Goal: Information Seeking & Learning: Compare options

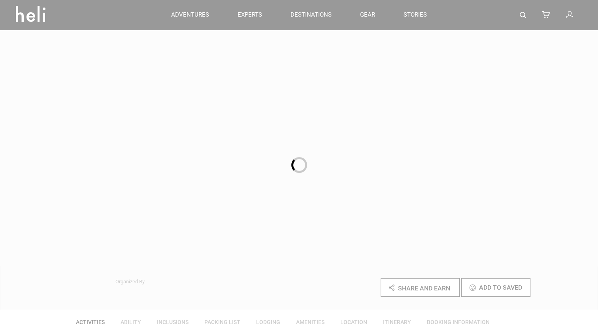
click at [528, 7] on div at bounding box center [299, 165] width 598 height 330
click at [523, 13] on div at bounding box center [299, 165] width 598 height 330
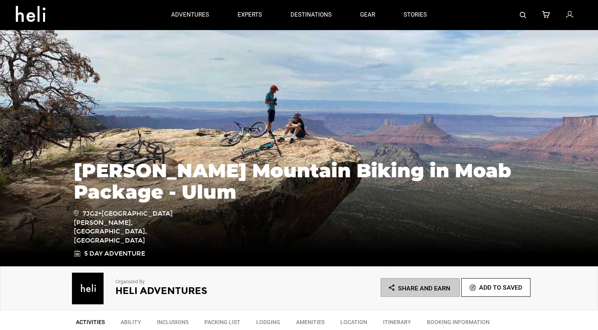
click at [523, 13] on img at bounding box center [523, 15] width 6 height 6
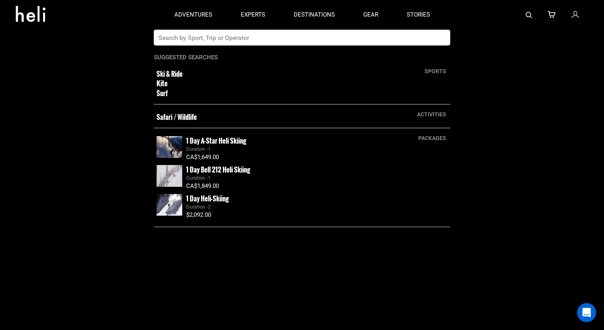
click at [317, 36] on input "text" at bounding box center [294, 38] width 280 height 16
type input "great canadian"
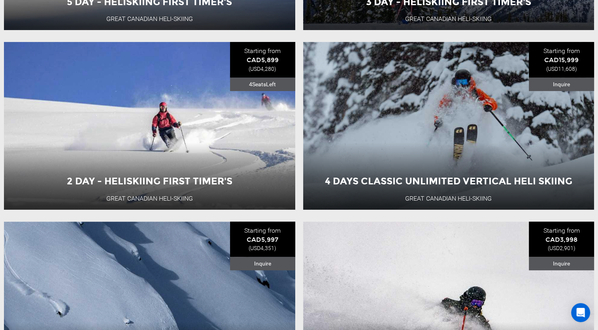
scroll to position [316, 0]
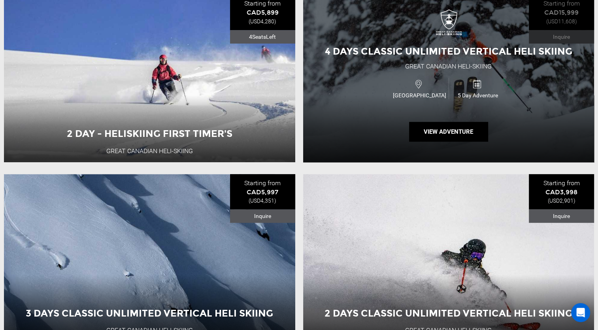
click at [408, 62] on div "4 Days Classic Unlimited Vertical Heli Skiing Great Canadian Heli-Skiing Canada…" at bounding box center [448, 78] width 291 height 168
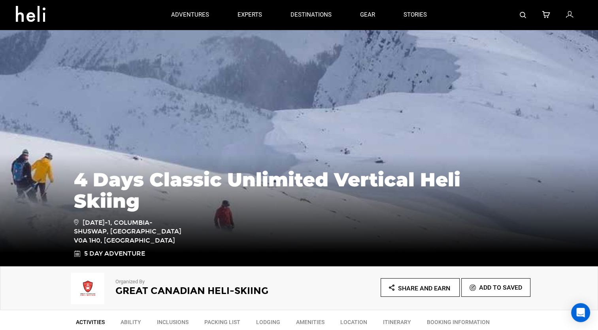
type input "great canadian"
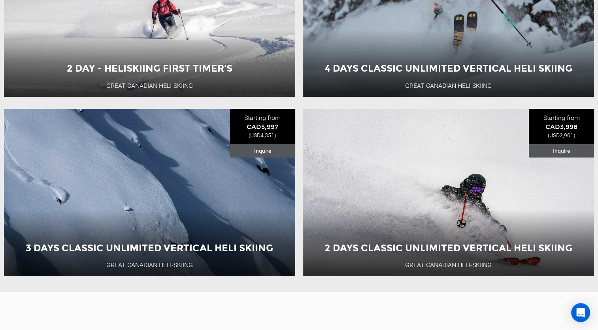
scroll to position [395, 0]
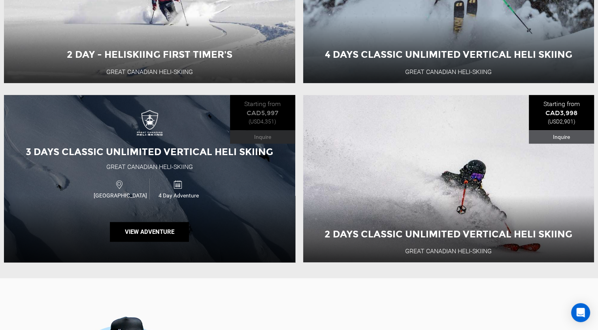
click at [128, 137] on div "3 Days Classic Unlimited Vertical Heli Skiing Great Canadian Heli-Skiing Canada…" at bounding box center [149, 179] width 291 height 168
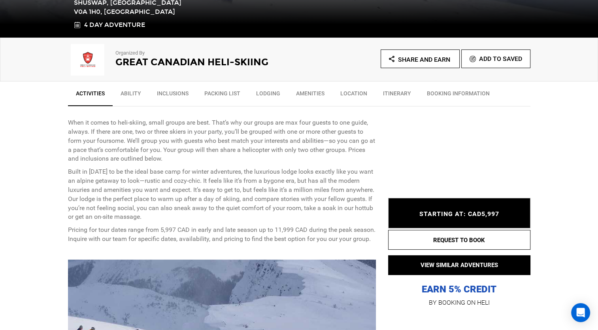
scroll to position [237, 0]
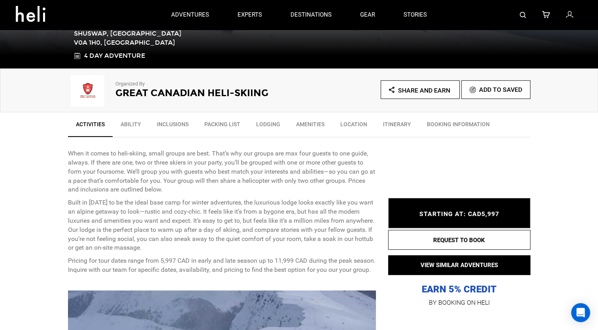
click at [442, 123] on link "BOOKING INFORMATION" at bounding box center [458, 126] width 79 height 20
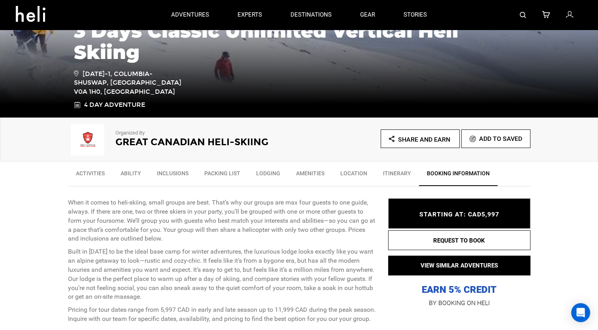
scroll to position [0, 0]
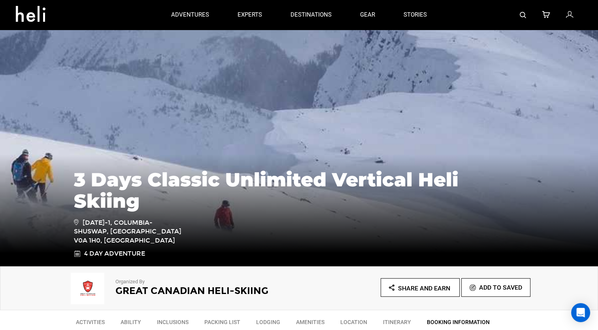
type input "great canadian"
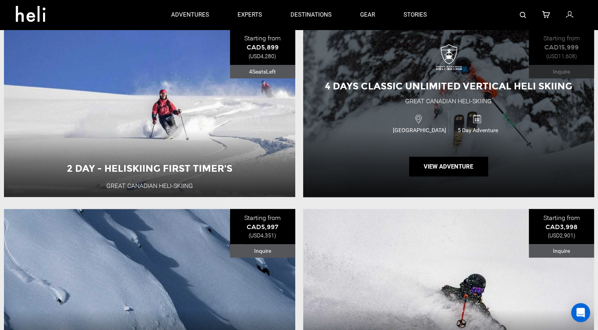
scroll to position [280, 0]
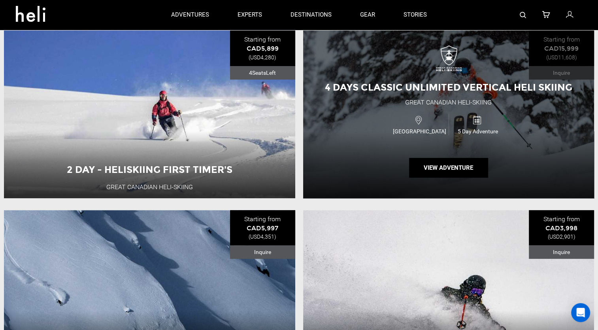
click at [467, 87] on span "4 Days Classic Unlimited Vertical Heli Skiing" at bounding box center [449, 86] width 248 height 11
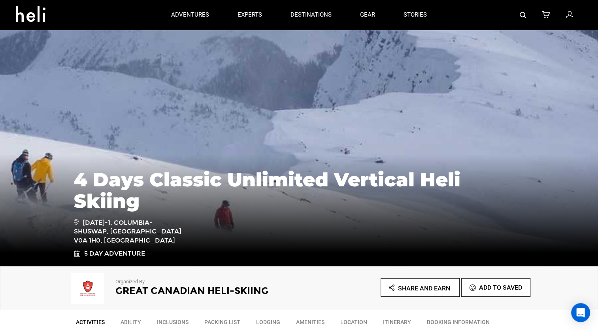
click at [529, 16] on div at bounding box center [511, 15] width 141 height 30
click at [519, 16] on div at bounding box center [511, 15] width 141 height 30
click at [522, 13] on img at bounding box center [523, 15] width 6 height 6
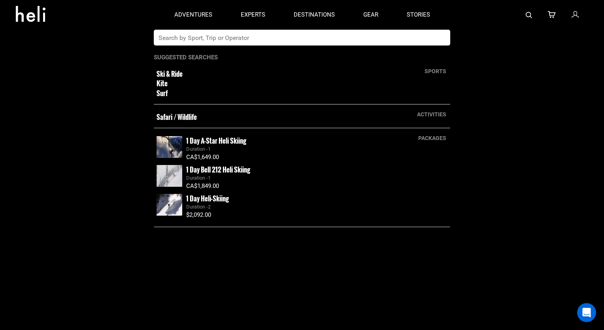
click at [308, 43] on input "text" at bounding box center [294, 38] width 280 height 16
type input "mustang"
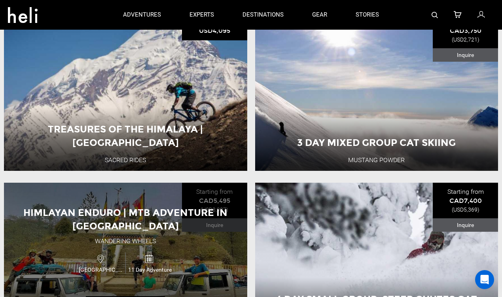
scroll to position [79, 0]
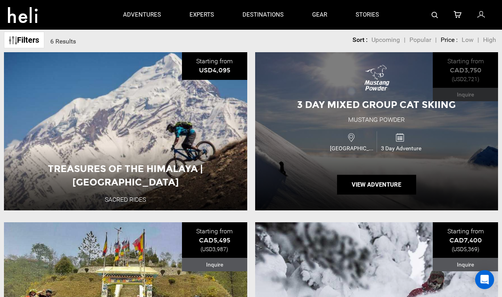
click at [331, 118] on div "3 Day Mixed Group Cat Skiing Mustang Powder Canada 3 Day Adventure View Adventu…" at bounding box center [376, 131] width 243 height 158
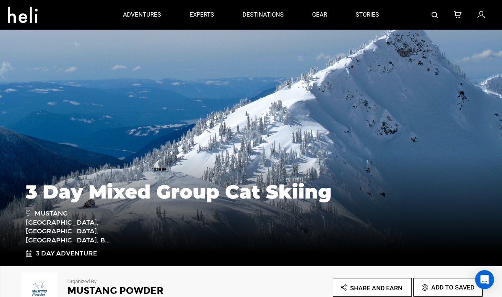
type input "mustang"
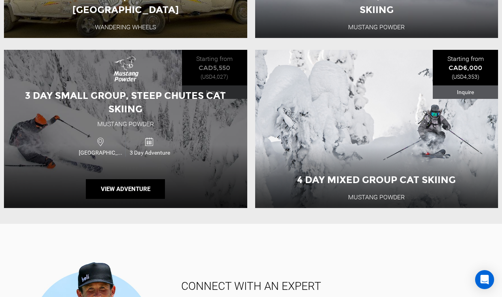
scroll to position [435, 0]
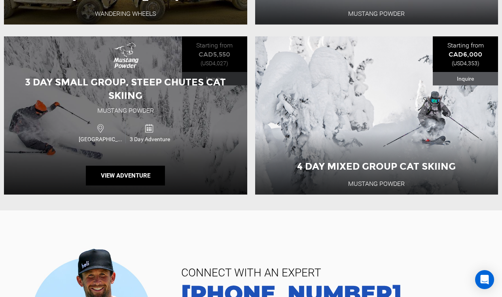
click at [132, 96] on span "3 Day Small Group, Steep Chutes Cat Skiing" at bounding box center [125, 88] width 201 height 25
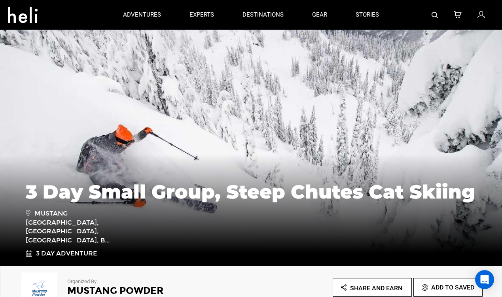
type input "mustang"
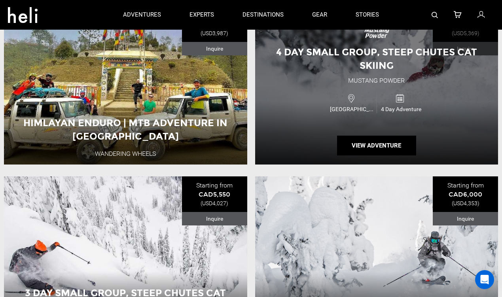
scroll to position [277, 0]
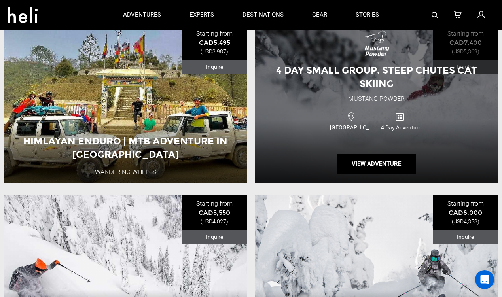
click at [334, 85] on div "4 Day Small Group, Steep Chutes Cat Skiing" at bounding box center [376, 77] width 243 height 27
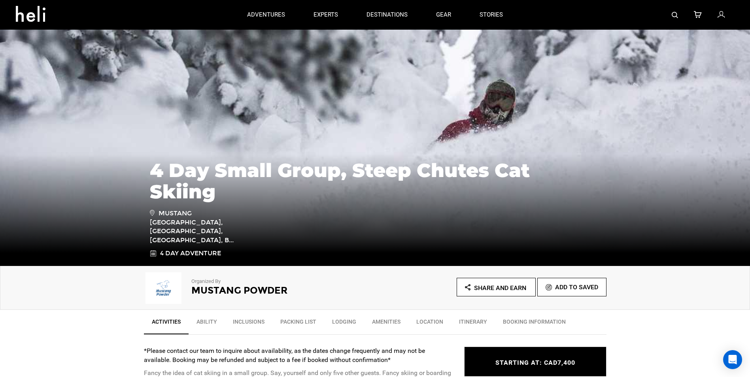
click at [598, 12] on div at bounding box center [625, 15] width 217 height 30
click at [598, 13] on img at bounding box center [675, 15] width 6 height 6
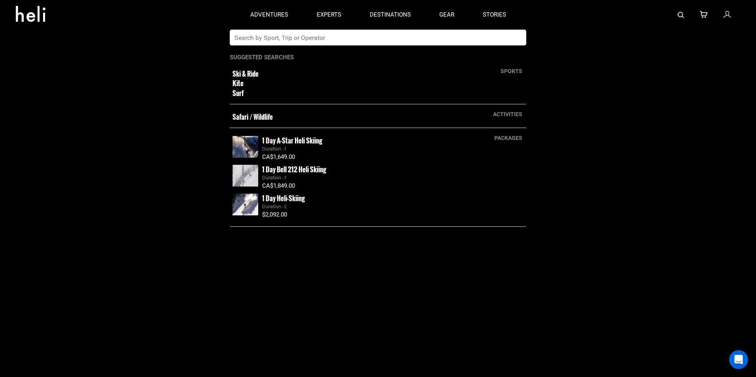
click at [354, 35] on input "text" at bounding box center [370, 38] width 280 height 16
type input "silverton"
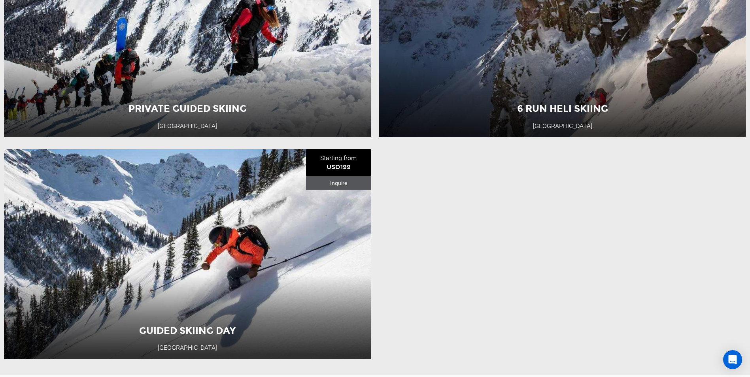
scroll to position [439, 0]
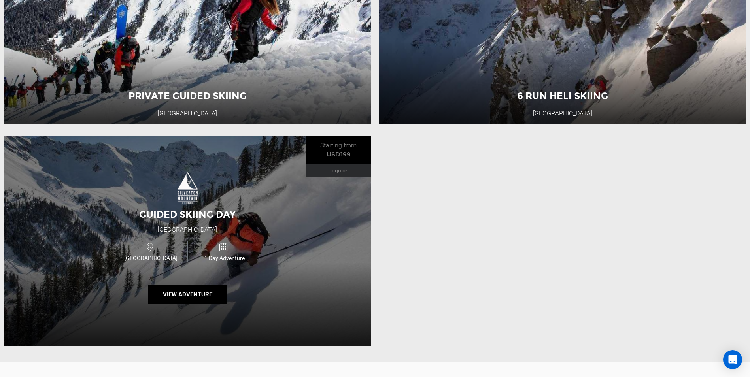
click at [207, 242] on div "USA 1 Day Adventure" at bounding box center [188, 251] width 220 height 26
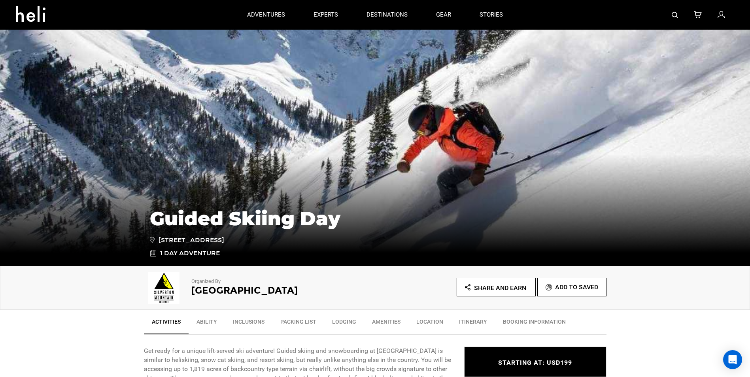
type input "silverton"
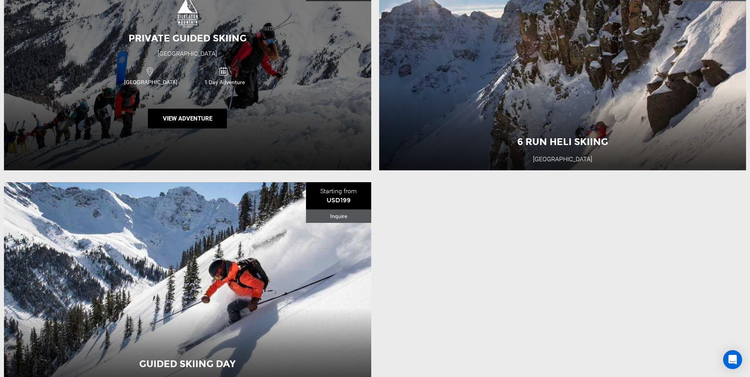
scroll to position [395, 0]
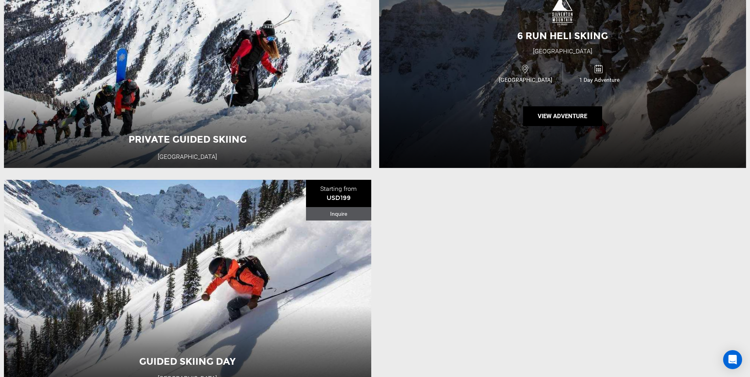
click at [468, 59] on div "6 Run Heli Skiing Silverton Mountain USA 1 Day Adventure View Adventure" at bounding box center [562, 63] width 367 height 210
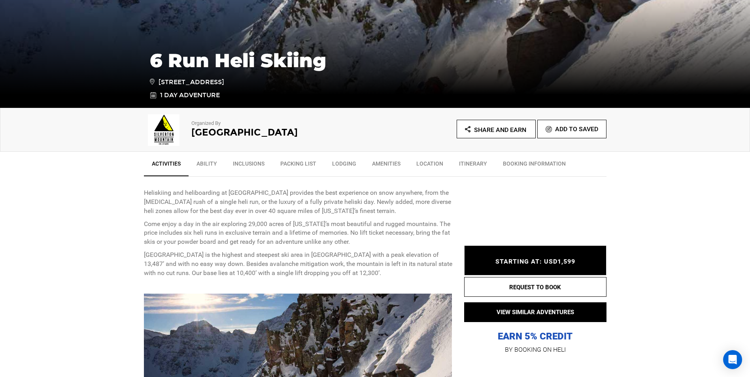
scroll to position [198, 0]
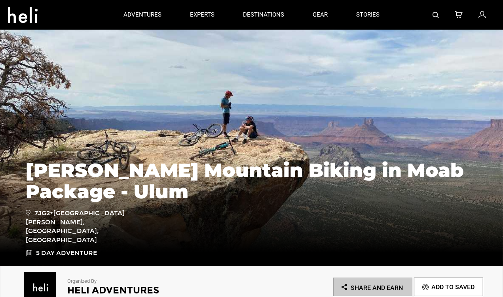
drag, startPoint x: 420, startPoint y: 11, endPoint x: 429, endPoint y: 18, distance: 10.8
click at [420, 11] on div at bounding box center [443, 15] width 101 height 30
click at [432, 17] on img at bounding box center [435, 15] width 6 height 6
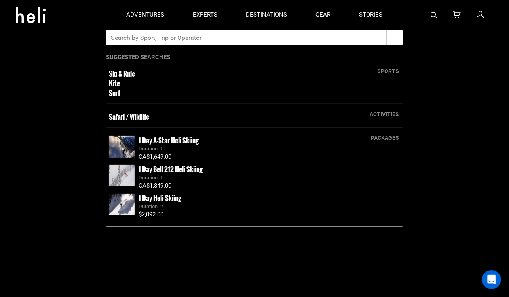
click at [248, 38] on input "text" at bounding box center [246, 38] width 280 height 16
type input "great canadian"
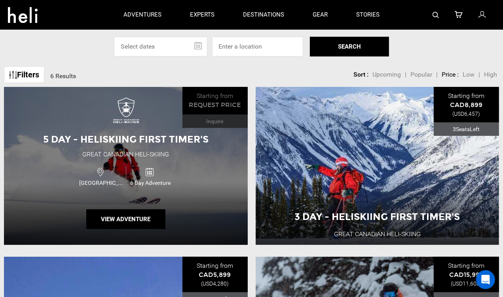
scroll to position [43, 0]
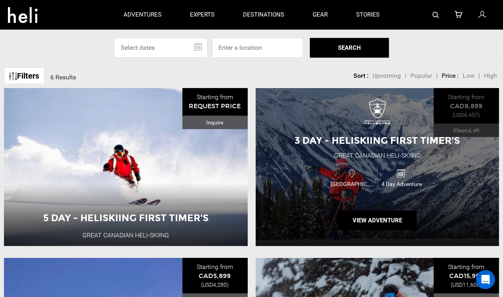
click at [336, 156] on div "Great Canadian Heli-Skiing" at bounding box center [377, 155] width 87 height 9
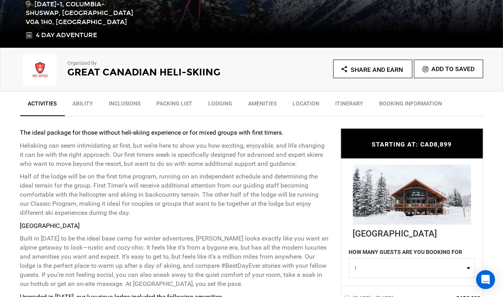
scroll to position [277, 0]
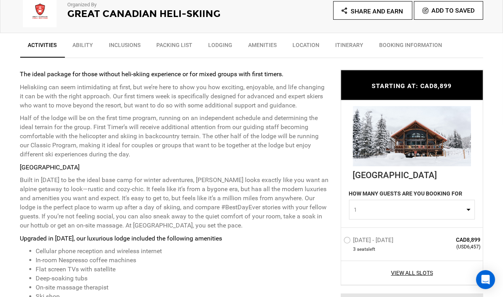
click at [383, 215] on button "1" at bounding box center [412, 210] width 126 height 20
click at [384, 212] on span "1" at bounding box center [409, 210] width 110 height 8
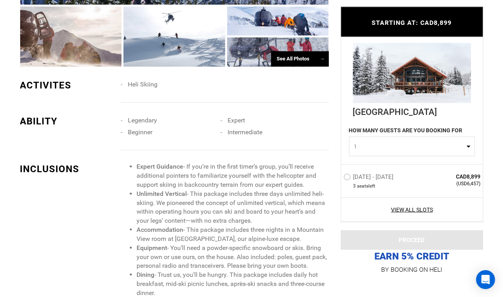
scroll to position [751, 0]
